Goal: Navigation & Orientation: Find specific page/section

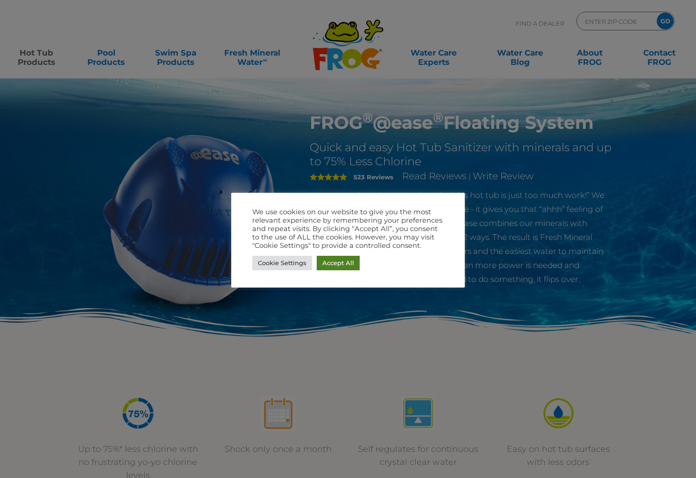
click at [330, 265] on link "Accept All" at bounding box center [338, 263] width 43 height 14
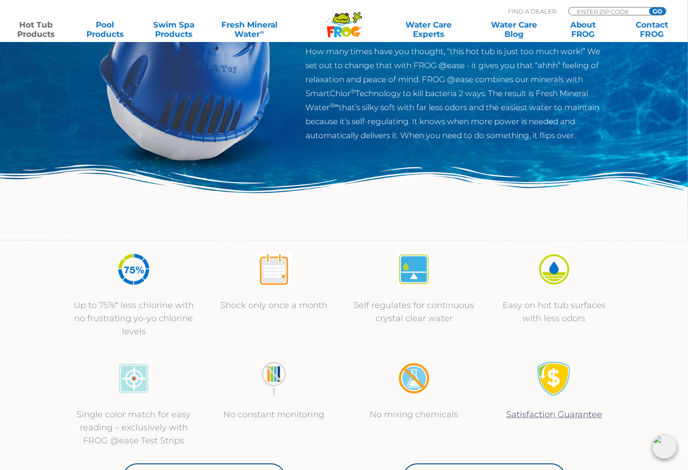
scroll to position [155, 0]
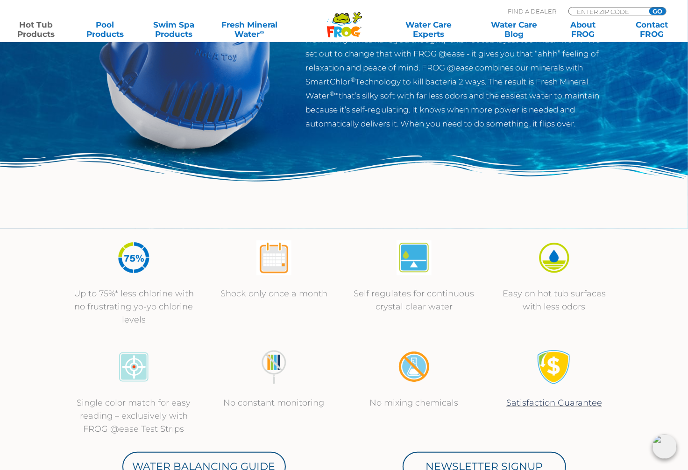
click at [277, 268] on img at bounding box center [273, 257] width 35 height 35
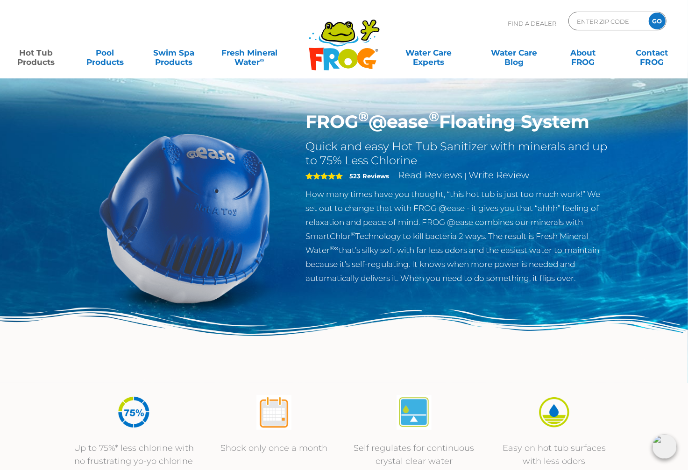
scroll to position [0, 0]
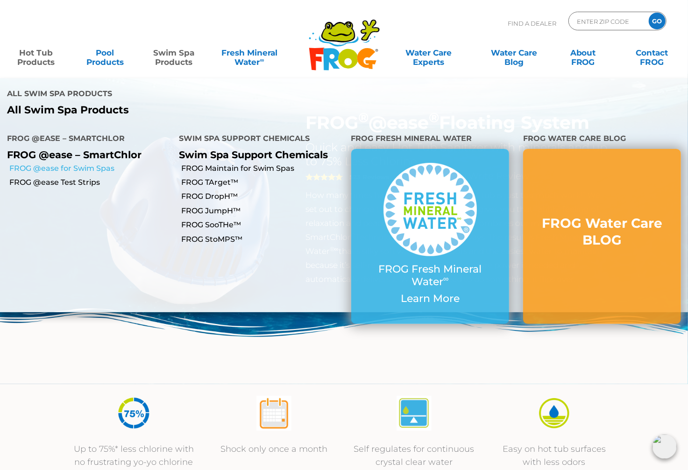
click at [100, 163] on link "FROG @ease for Swim Spas" at bounding box center [90, 168] width 162 height 10
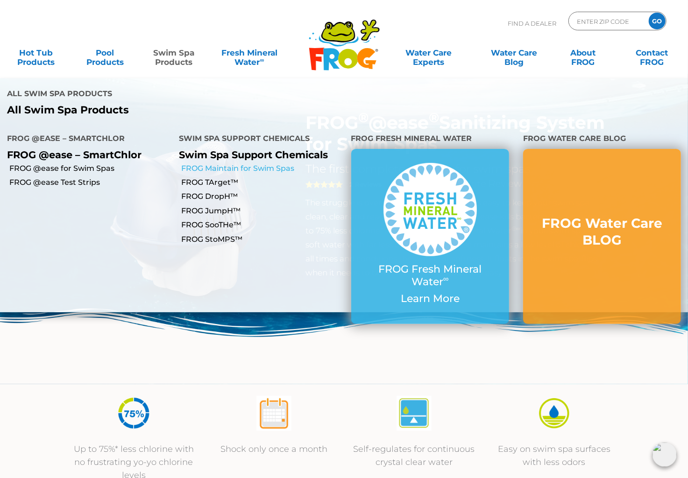
click at [203, 163] on link "FROG Maintain for Swim Spas" at bounding box center [262, 168] width 162 height 10
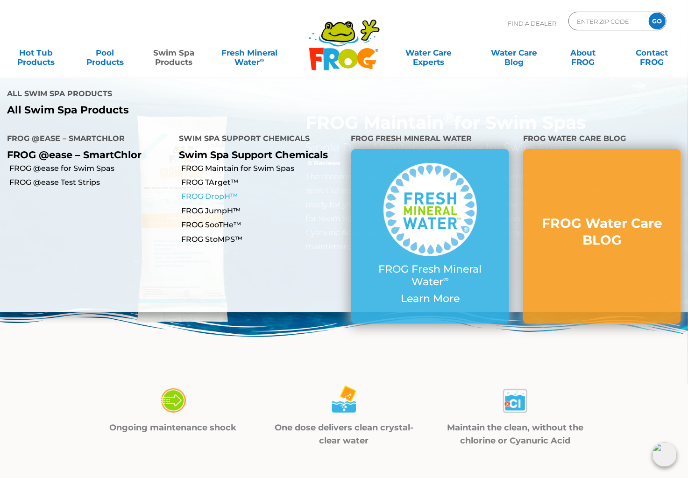
click at [212, 191] on link "FROG DropH™" at bounding box center [262, 196] width 162 height 10
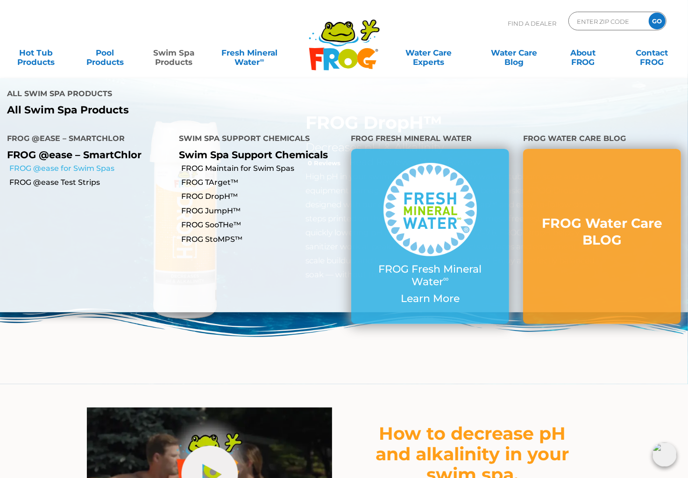
click at [99, 163] on link "FROG @ease for Swim Spas" at bounding box center [90, 168] width 162 height 10
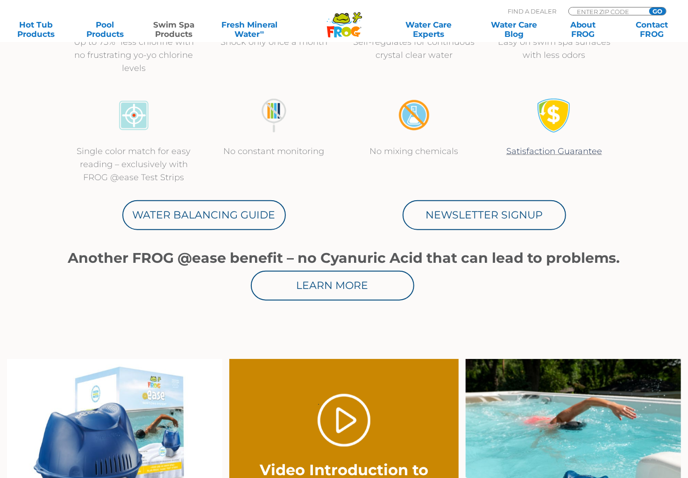
scroll to position [415, 0]
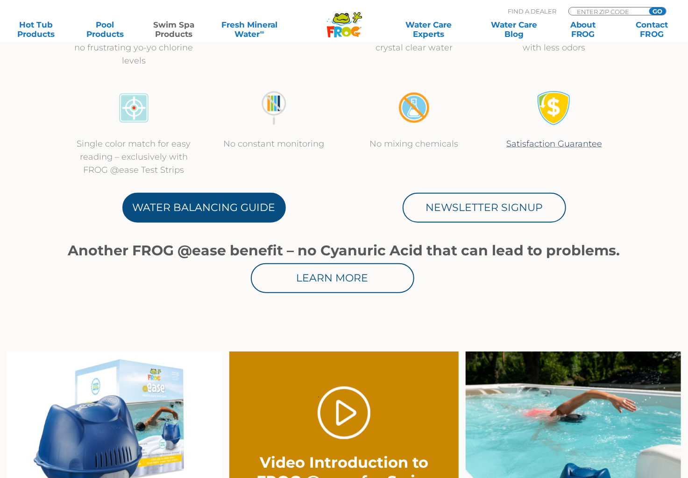
click at [206, 203] on link "Water Balancing Guide" at bounding box center [203, 208] width 163 height 30
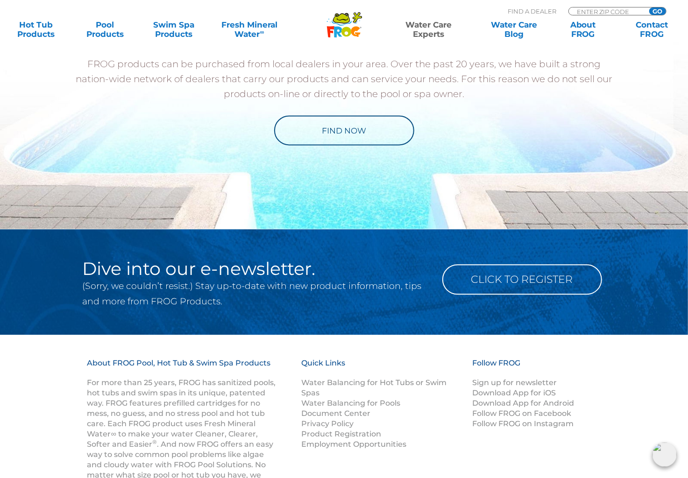
scroll to position [1038, 0]
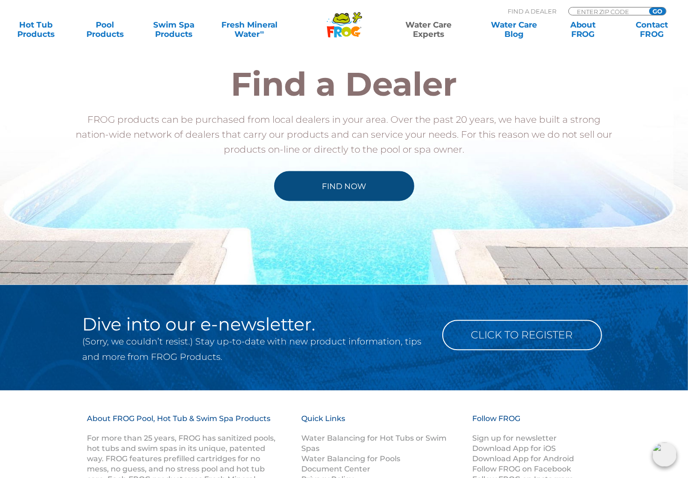
click at [312, 185] on link "Find Now" at bounding box center [344, 186] width 140 height 30
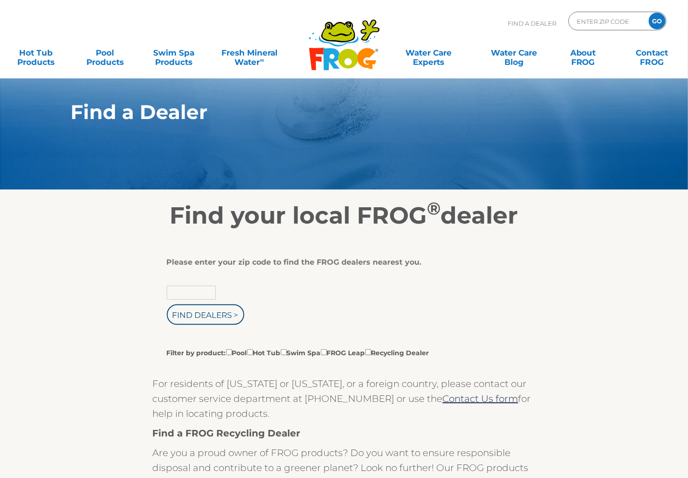
click at [198, 289] on input "text" at bounding box center [191, 293] width 49 height 14
type input "92585"
click at [167, 304] on input "Find Dealers >" at bounding box center [206, 314] width 78 height 21
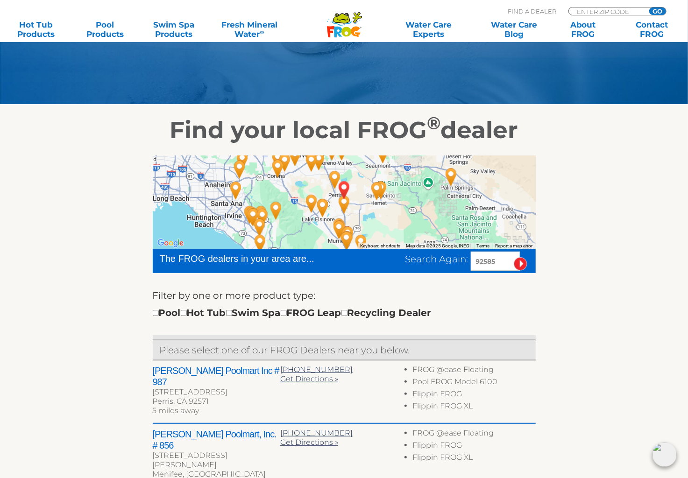
scroll to position [104, 0]
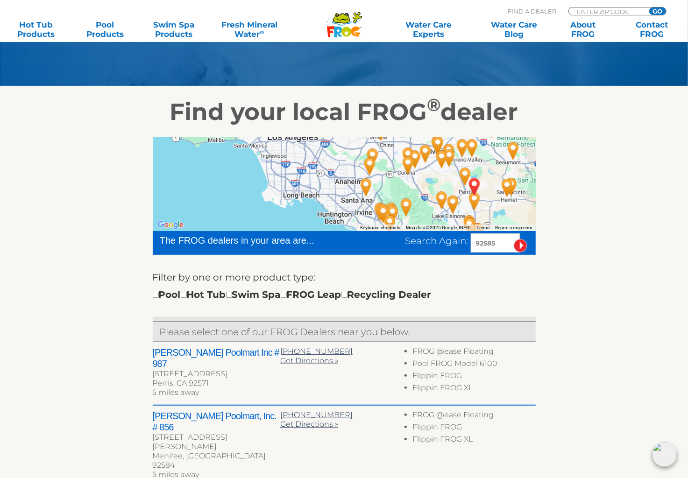
drag, startPoint x: 176, startPoint y: 203, endPoint x: 309, endPoint y: 218, distance: 133.0
click at [309, 218] on div at bounding box center [344, 184] width 383 height 93
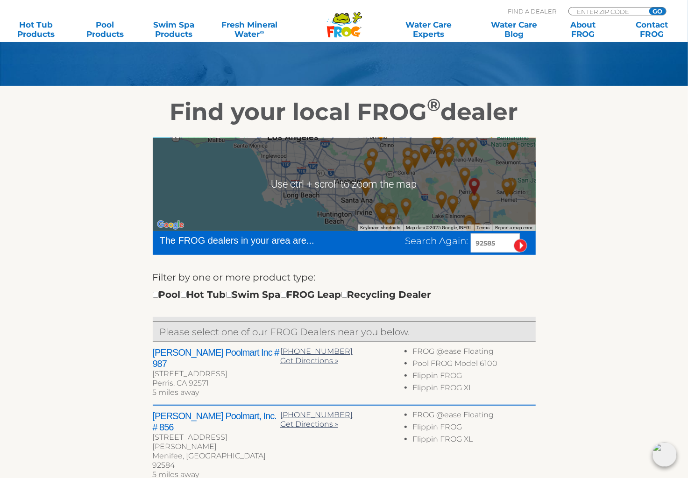
click at [289, 199] on div at bounding box center [344, 184] width 383 height 93
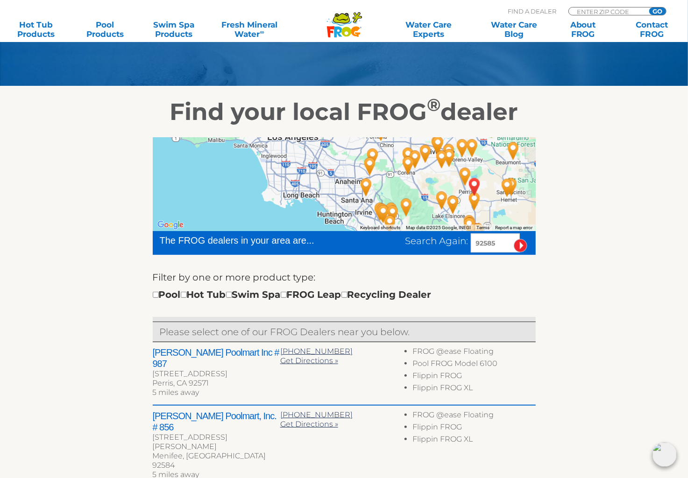
click at [367, 184] on img "Leslie's Poolmart, Inc. # 266 - 37 miles away." at bounding box center [365, 187] width 21 height 25
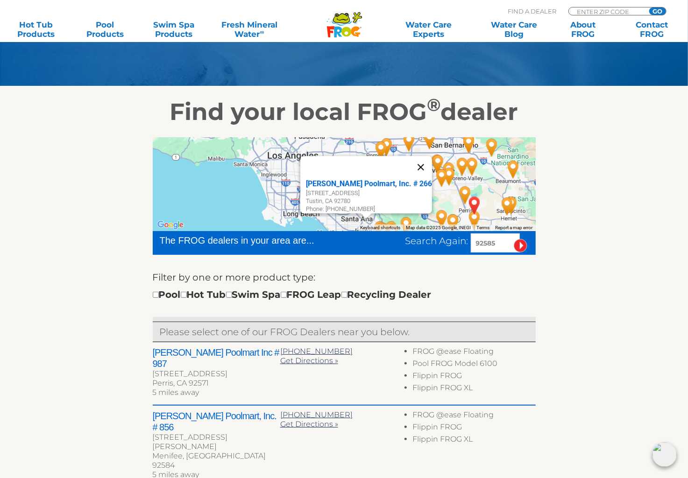
click at [420, 165] on button "Close" at bounding box center [420, 167] width 22 height 22
